Goal: Check status: Check status

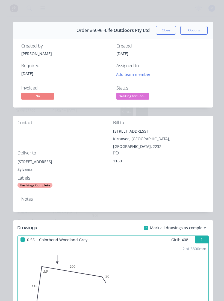
click at [169, 34] on button "Close" at bounding box center [166, 30] width 20 height 9
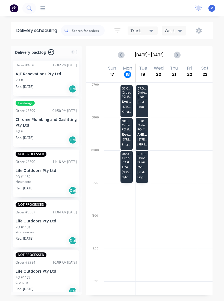
click at [127, 172] on span "[STREET_ADDRESS]" at bounding box center [126, 172] width 9 height 3
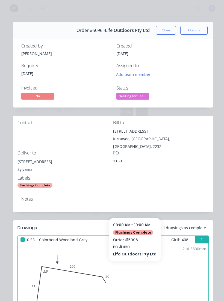
click at [177, 225] on span "Mark all drawings as complete" at bounding box center [178, 228] width 56 height 6
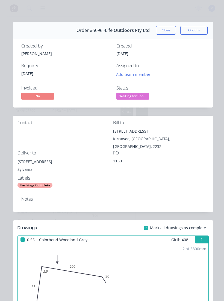
click at [162, 30] on button "Close" at bounding box center [166, 30] width 20 height 9
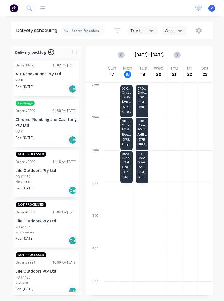
click at [128, 103] on span "Sydney Cantilever Group Pty Ltd" at bounding box center [126, 102] width 9 height 4
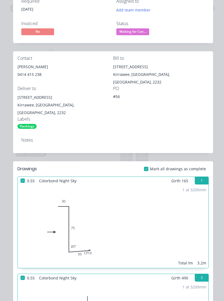
scroll to position [62, 0]
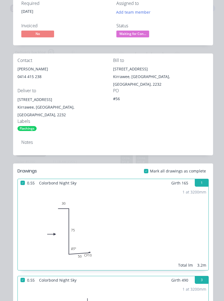
click at [144, 35] on span "Waiting for Con..." at bounding box center [132, 34] width 33 height 7
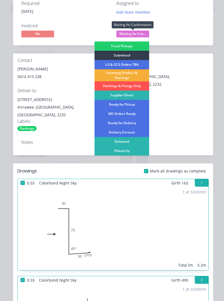
click at [134, 139] on div "Delivered" at bounding box center [122, 141] width 55 height 9
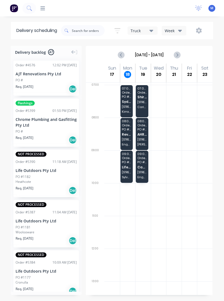
click at [127, 167] on span "Life Outdoors Pty Ltd" at bounding box center [126, 168] width 9 height 4
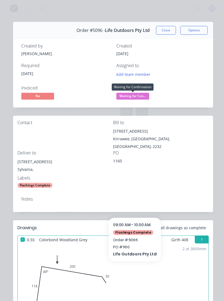
click at [137, 97] on span "Waiting for Con..." at bounding box center [132, 96] width 33 height 7
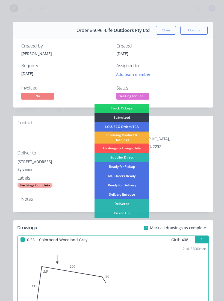
click at [137, 203] on div "Delivered" at bounding box center [122, 204] width 55 height 9
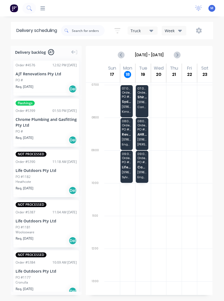
click at [129, 139] on span "[STREET_ADDRESS][PERSON_NAME]" at bounding box center [126, 139] width 9 height 3
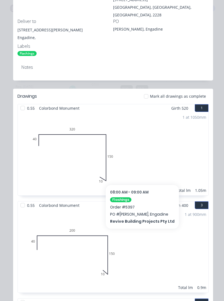
scroll to position [159, 0]
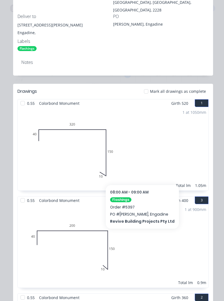
click at [159, 197] on div "0.55 Colorbond Monument Girth 400 3" at bounding box center [113, 201] width 191 height 8
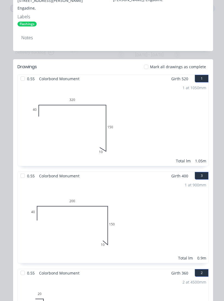
scroll to position [182, 0]
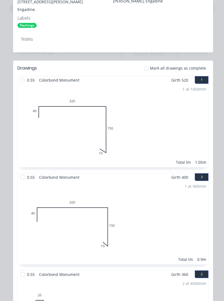
click at [145, 63] on div at bounding box center [146, 68] width 11 height 11
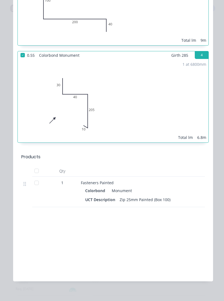
scroll to position [499, 0]
click at [36, 168] on div at bounding box center [36, 171] width 11 height 11
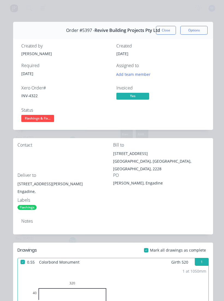
scroll to position [0, 0]
click at [43, 119] on span "Flashings & Fix..." at bounding box center [37, 118] width 33 height 7
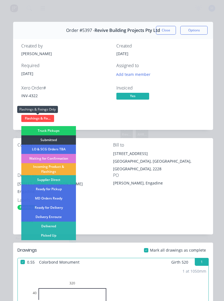
click at [107, 118] on div "Status Flashings & Fix... Truck Pickups Submitted LO & SCG Orders TBA Waiting f…" at bounding box center [65, 116] width 89 height 16
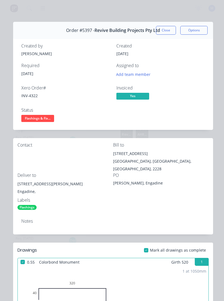
click at [165, 28] on button "Close" at bounding box center [166, 30] width 20 height 9
